Goal: Obtain resource: Download file/media

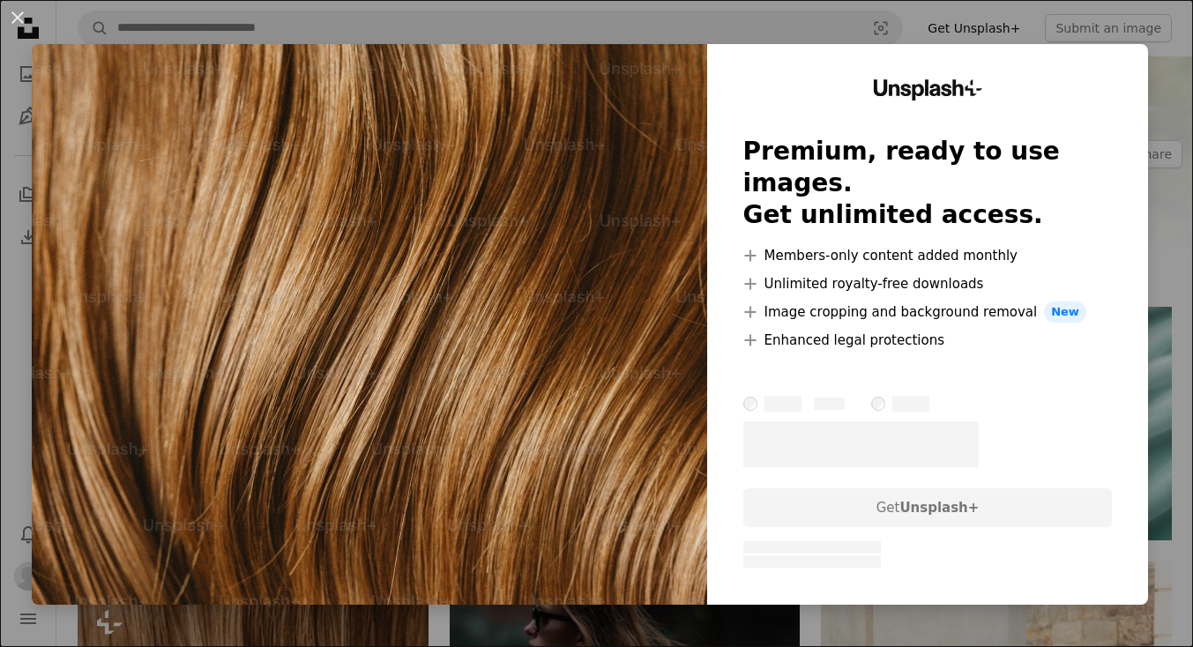
scroll to position [595, 0]
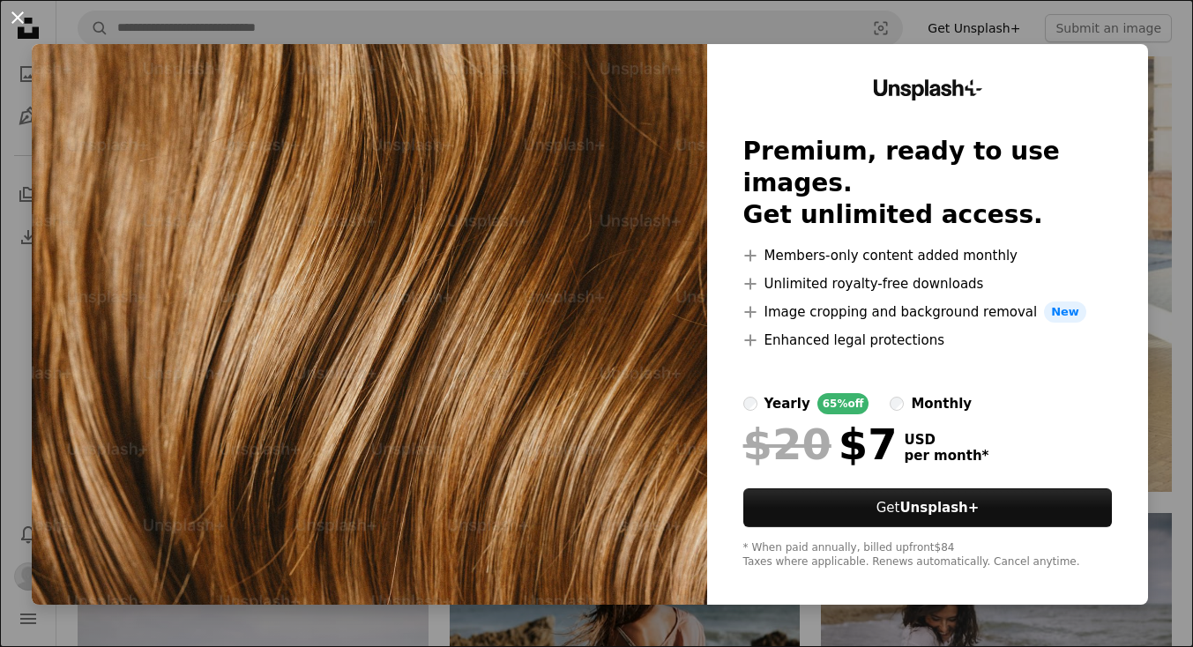
click at [17, 12] on button "An X shape" at bounding box center [17, 17] width 21 height 21
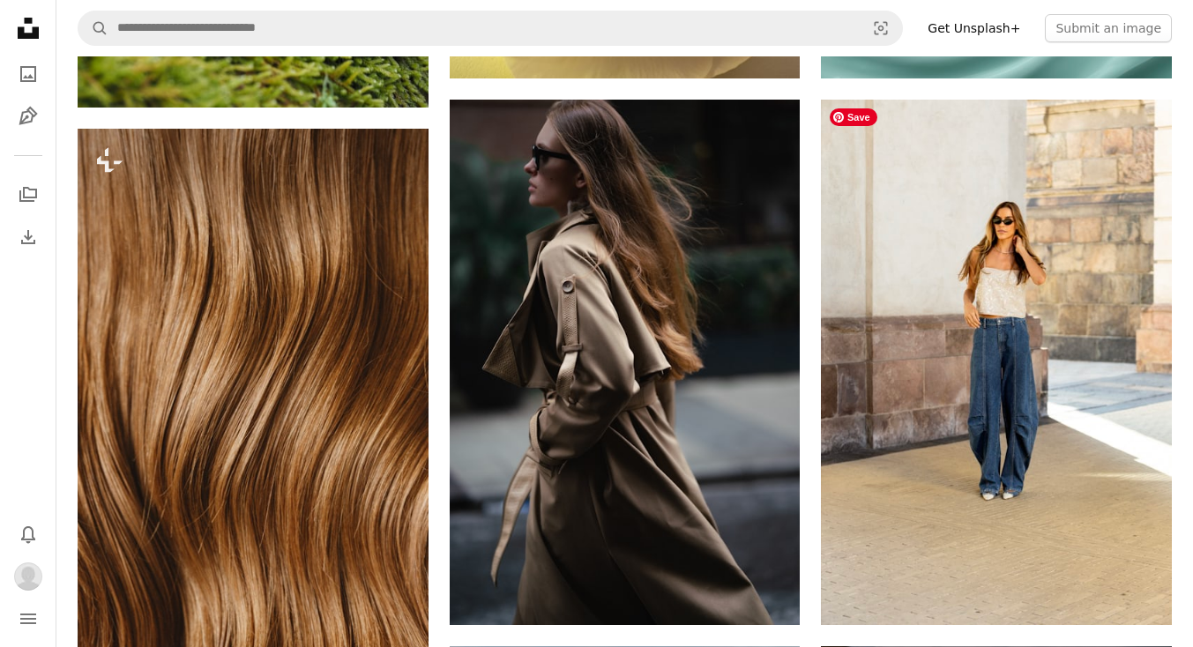
scroll to position [461, 0]
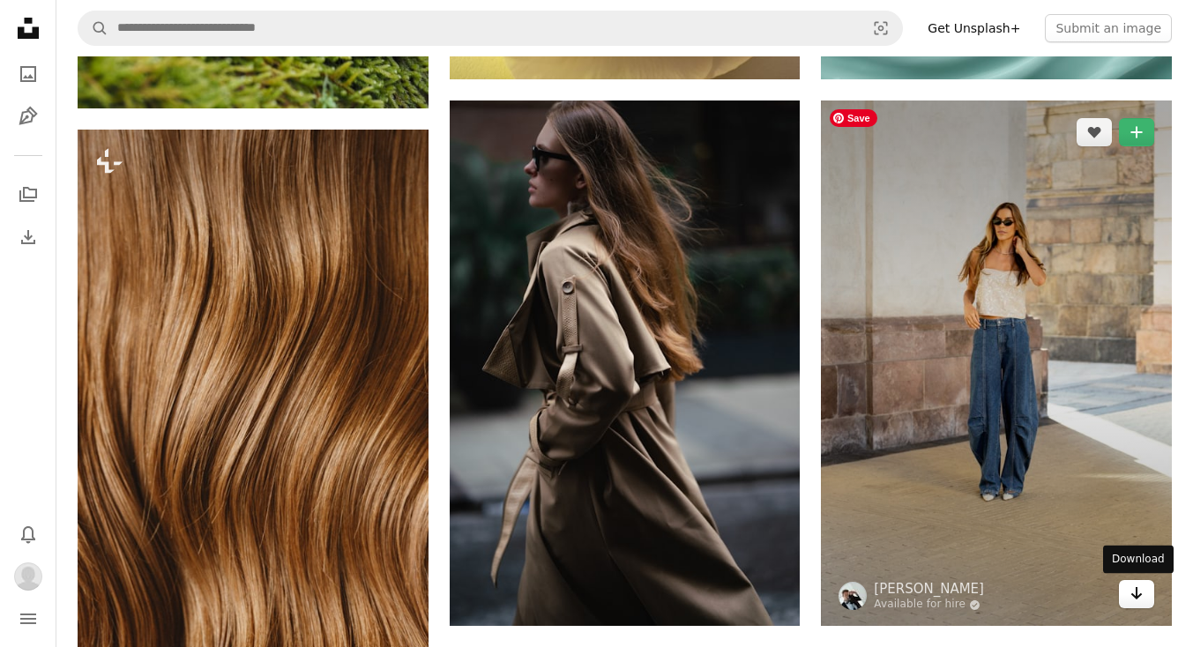
click at [1140, 603] on icon "Arrow pointing down" at bounding box center [1136, 593] width 14 height 21
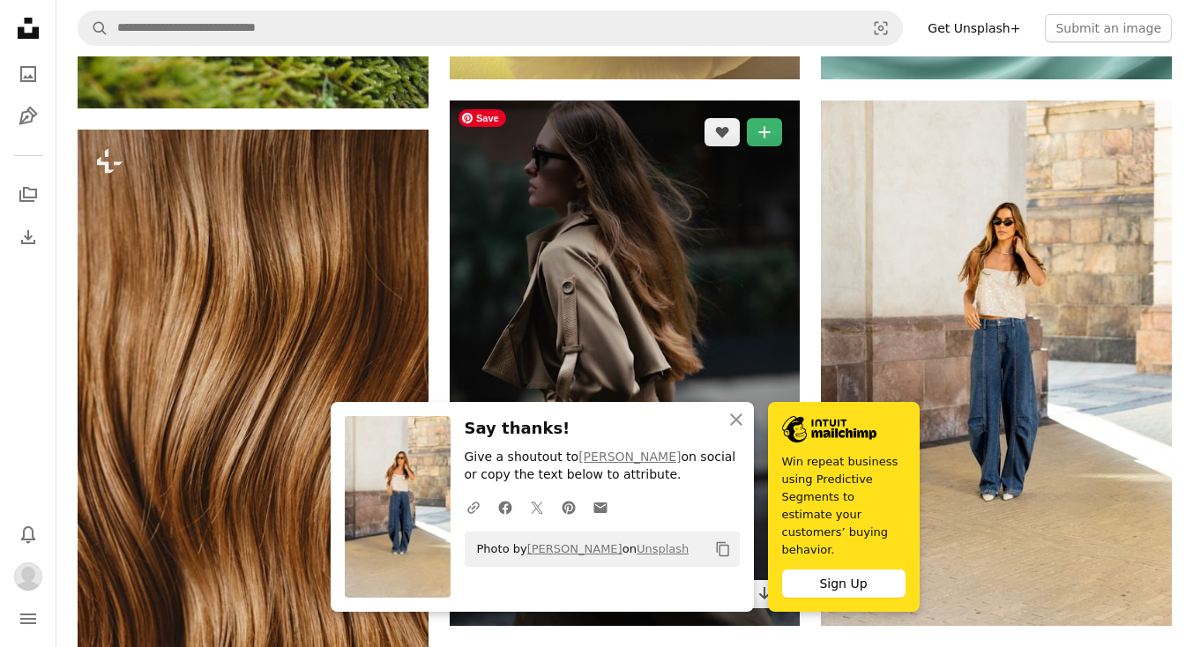
click at [741, 271] on img at bounding box center [625, 364] width 351 height 526
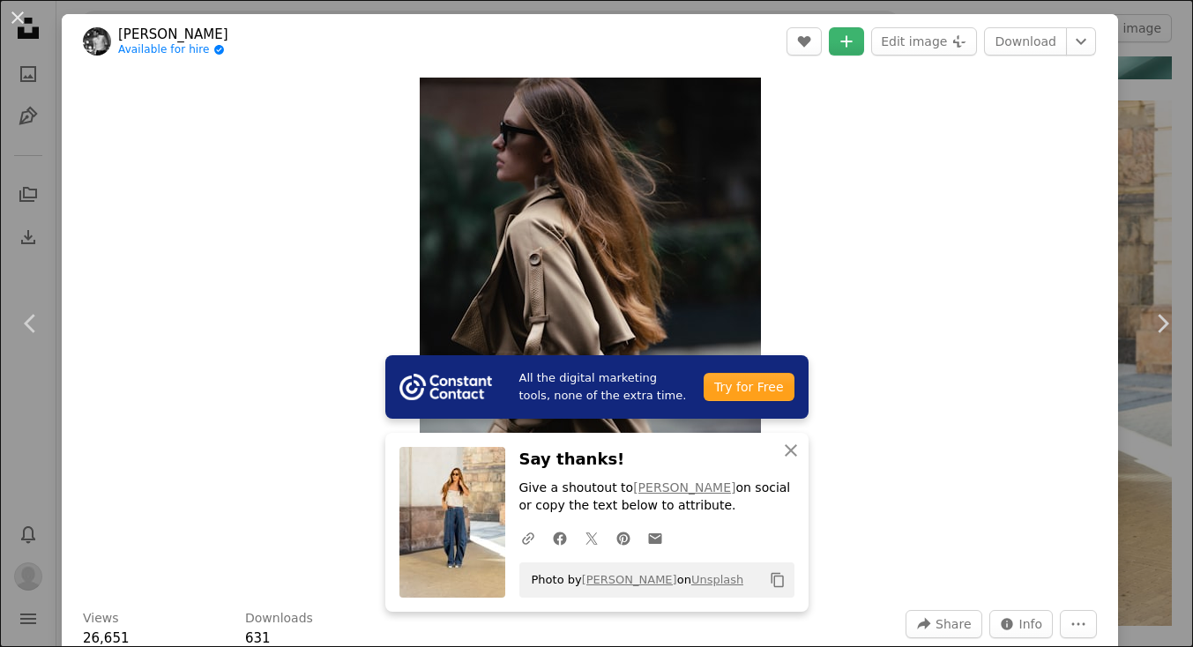
click at [1059, 145] on div "Zoom in" at bounding box center [590, 333] width 1056 height 529
click at [792, 451] on icon "button" at bounding box center [791, 450] width 12 height 12
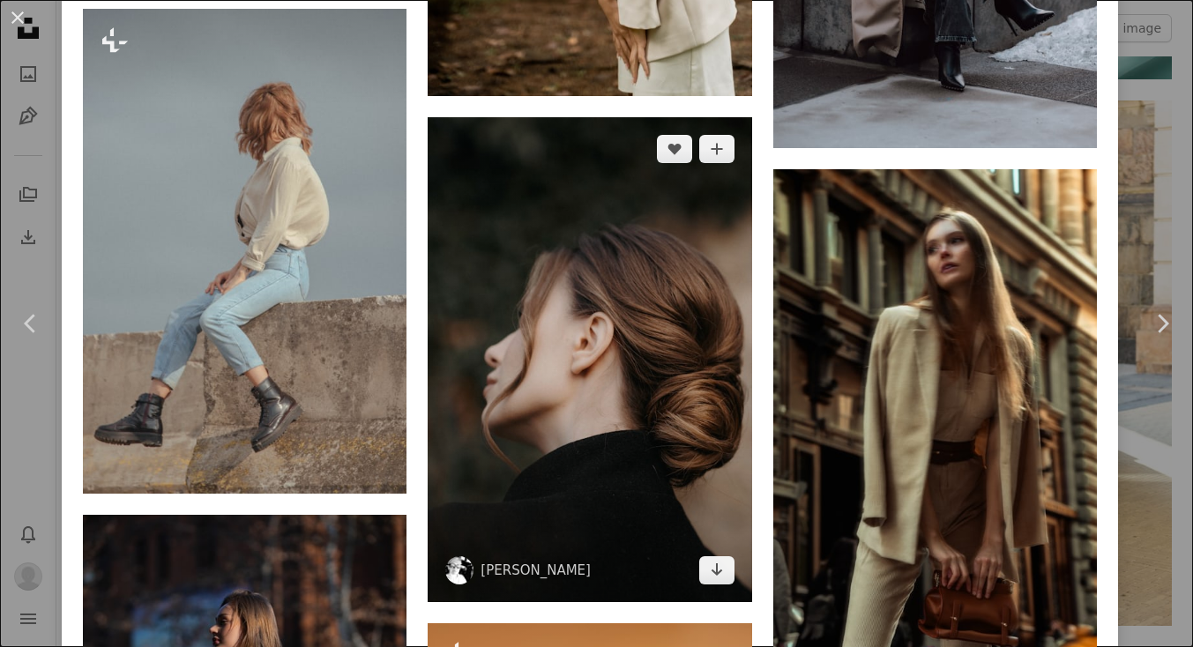
scroll to position [8502, 0]
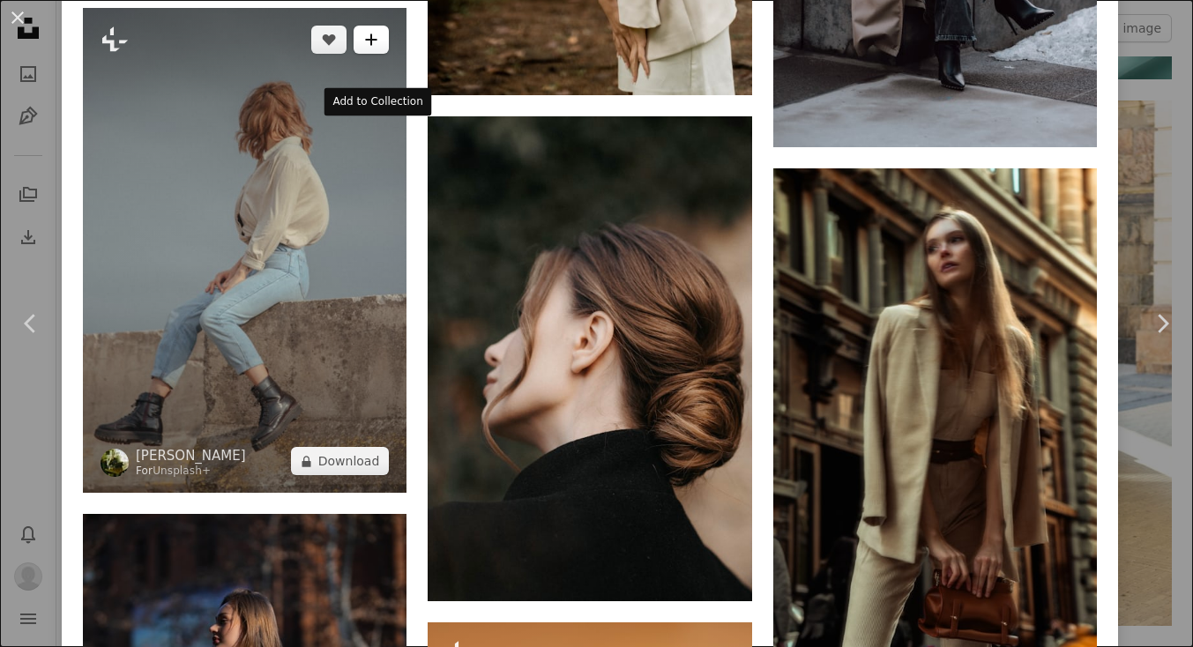
click at [378, 47] on icon "A plus sign" at bounding box center [371, 40] width 14 height 14
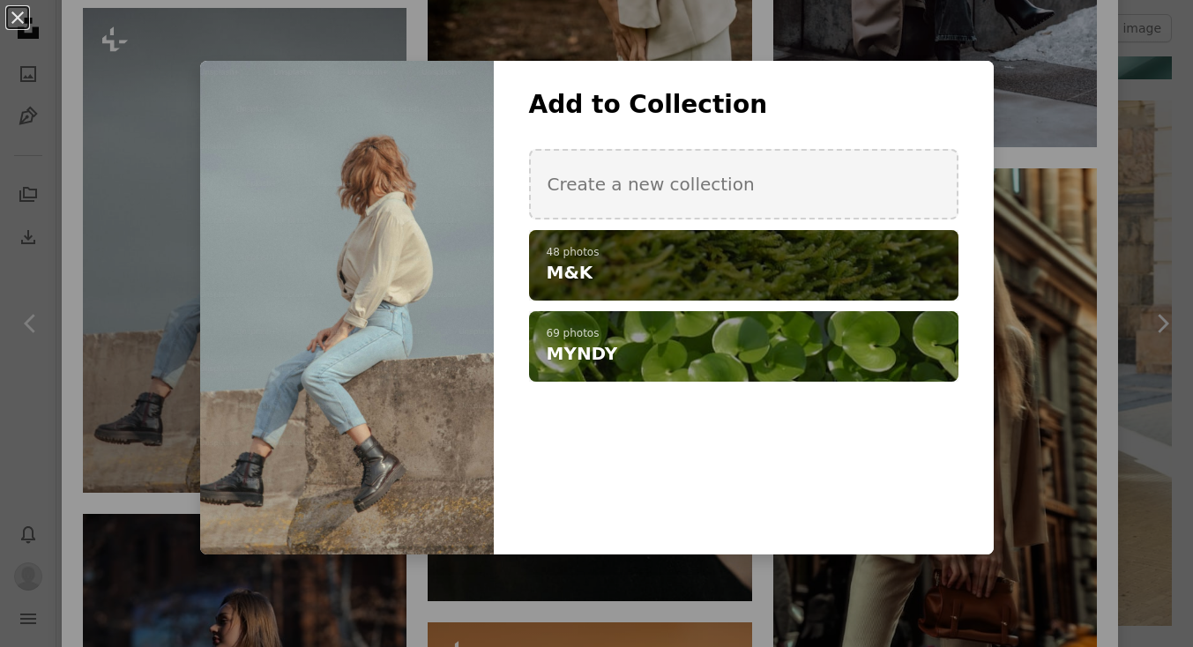
click at [611, 255] on p "48 photos" at bounding box center [744, 253] width 394 height 14
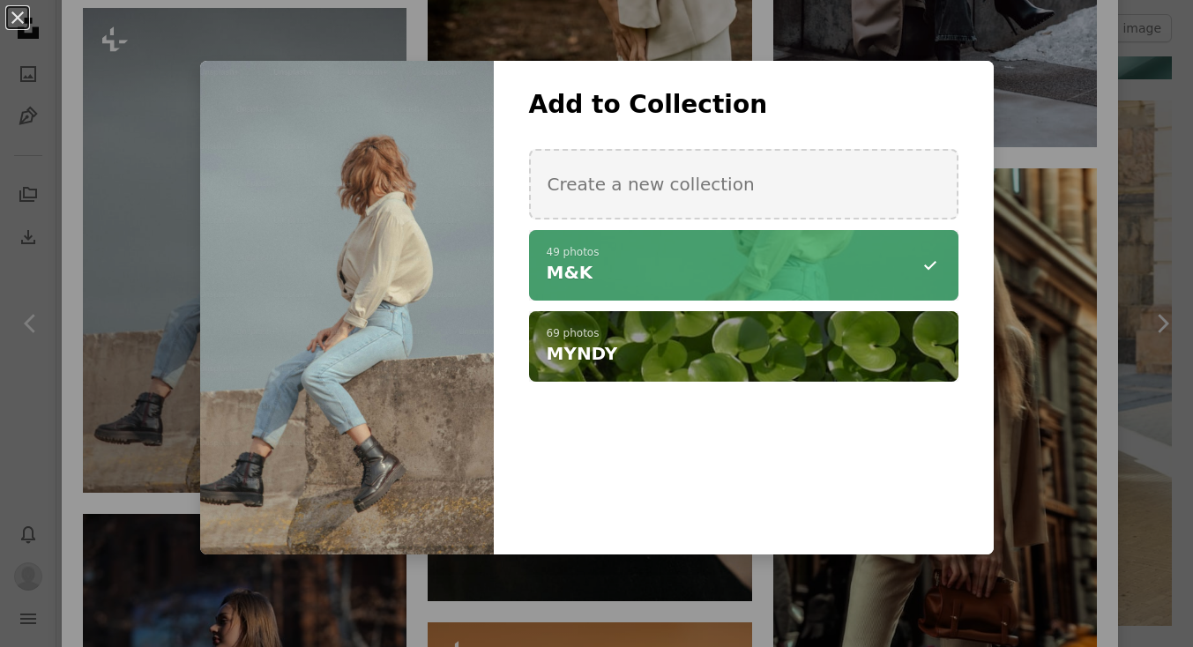
click at [1127, 394] on div "An X shape Add to Collection Create a new collection A checkmark A minus sign 4…" at bounding box center [596, 323] width 1193 height 647
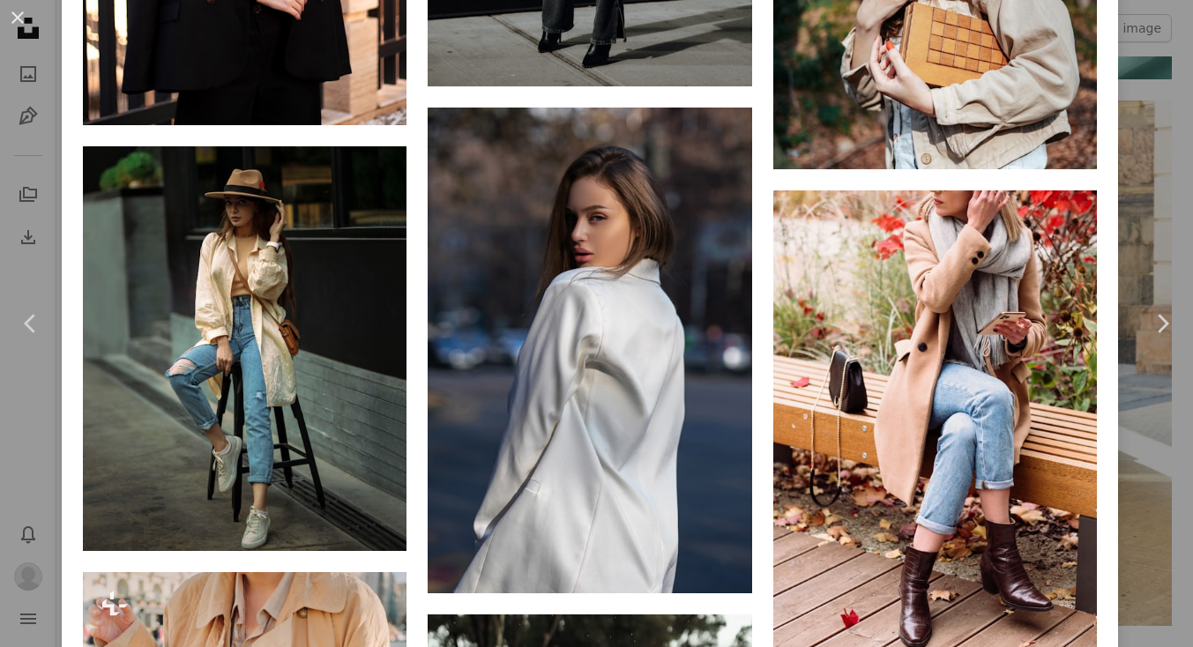
scroll to position [15739, 0]
